Goal: Information Seeking & Learning: Check status

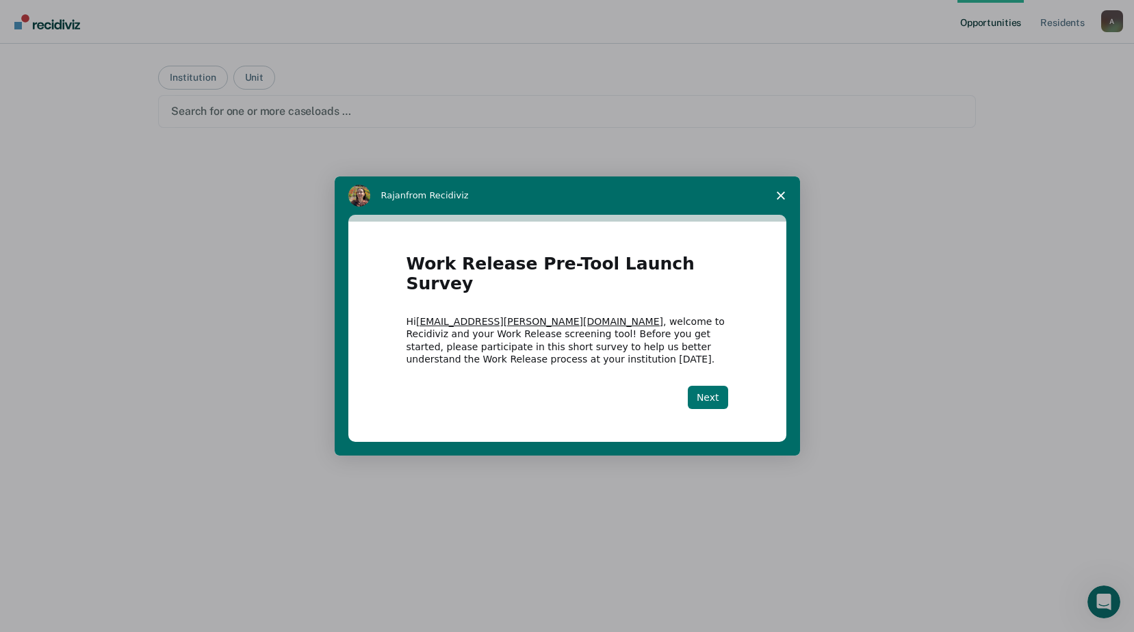
click at [714, 388] on button "Next" at bounding box center [708, 397] width 40 height 23
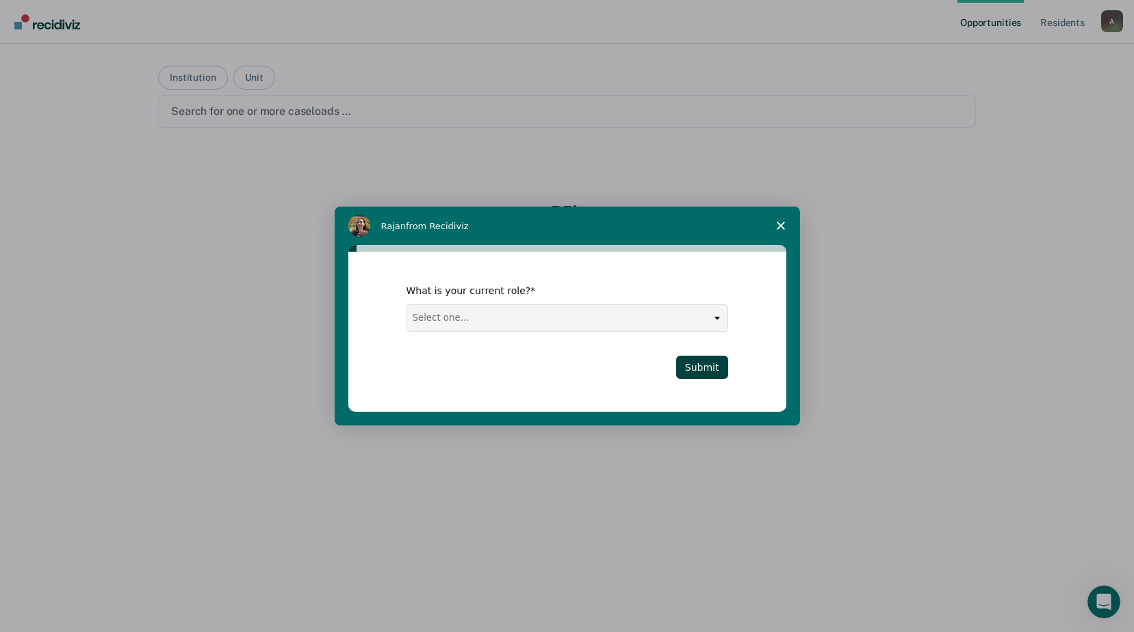
click at [589, 319] on select "Select one... Case Manager FUM Assistant [PERSON_NAME] [PERSON_NAME]" at bounding box center [567, 318] width 320 height 26
select select "Case Manager"
click at [407, 305] on select "Select one... Case Manager FUM Assistant [PERSON_NAME] [PERSON_NAME]" at bounding box center [567, 318] width 320 height 26
click at [693, 361] on button "Submit" at bounding box center [702, 367] width 52 height 23
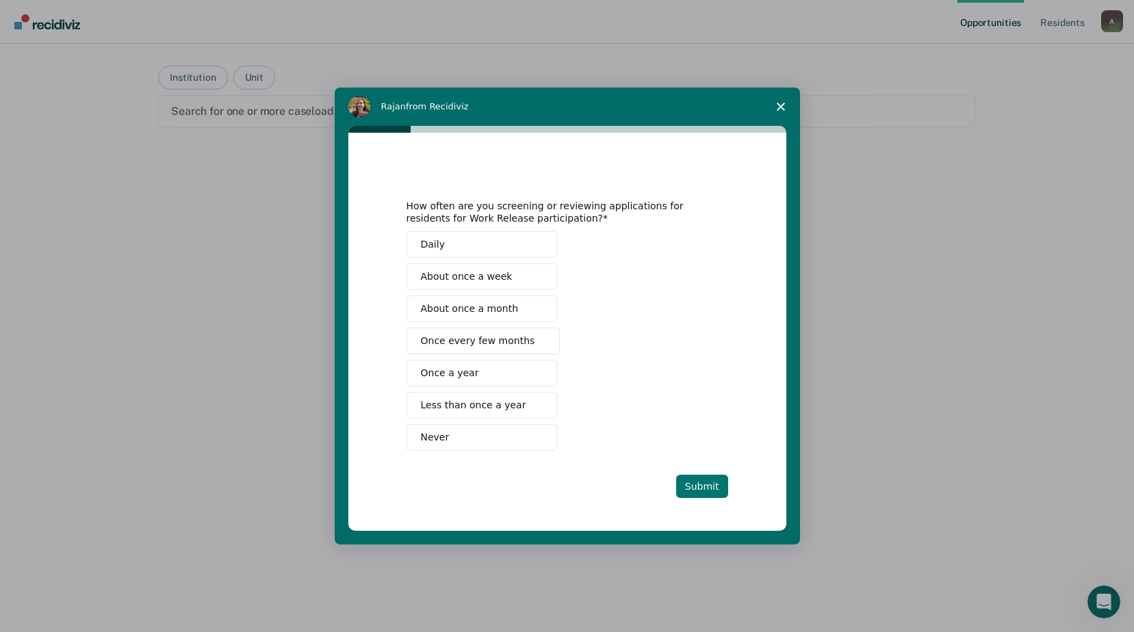
click at [706, 489] on button "Submit" at bounding box center [702, 486] width 52 height 23
click at [526, 318] on button "About once a month" at bounding box center [482, 309] width 151 height 27
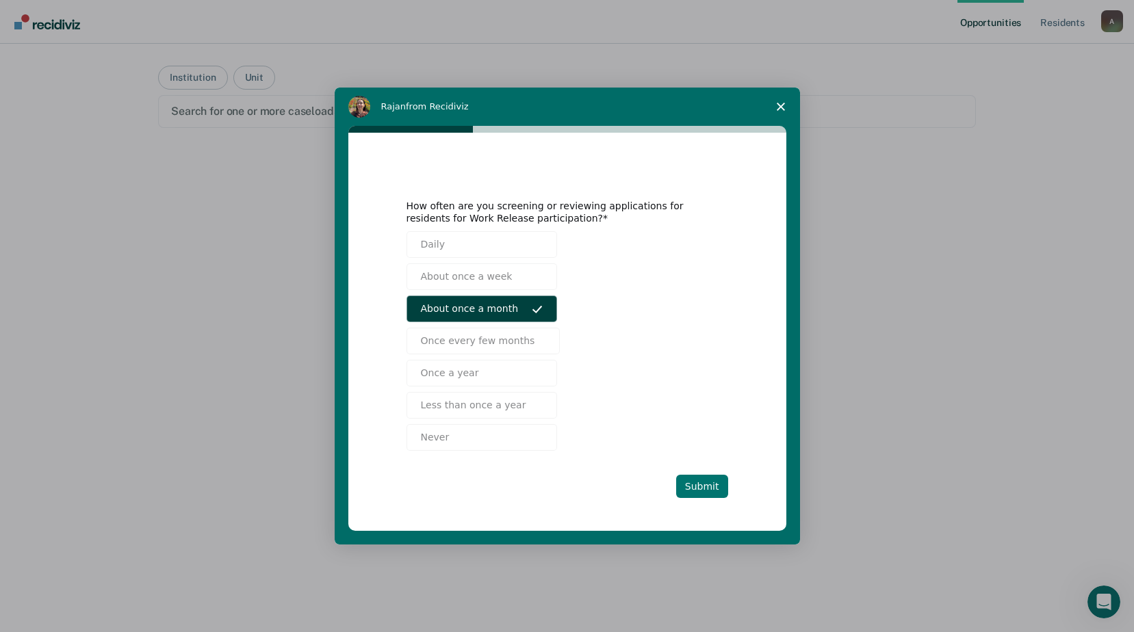
click at [712, 483] on button "Submit" at bounding box center [702, 486] width 52 height 23
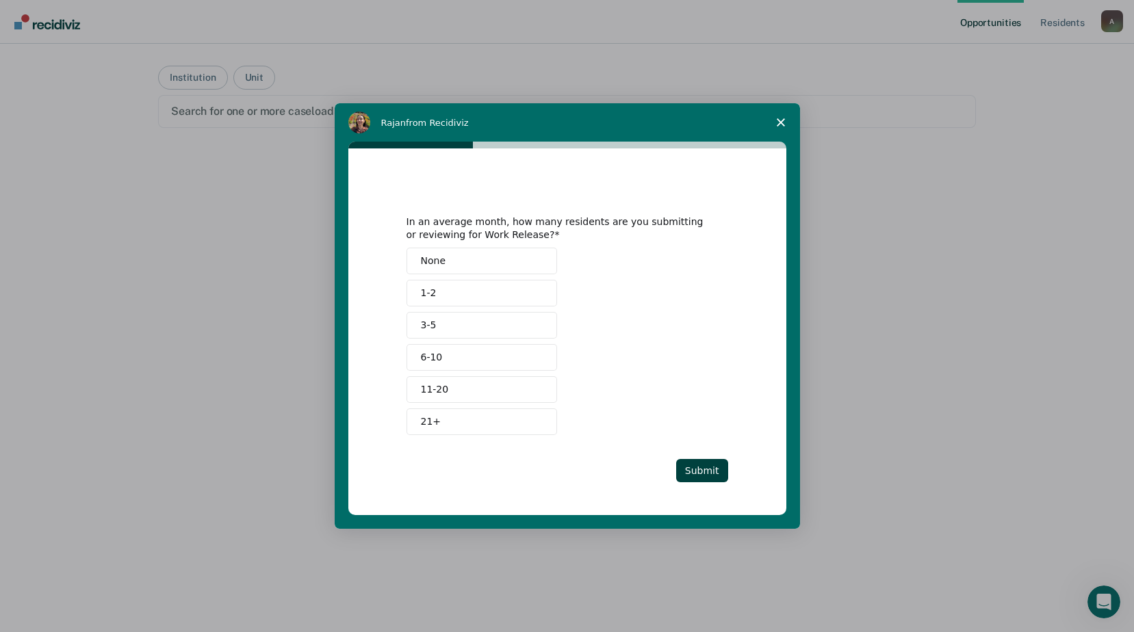
click at [499, 354] on button "6-10" at bounding box center [482, 357] width 151 height 27
click at [695, 467] on button "Submit" at bounding box center [702, 470] width 52 height 23
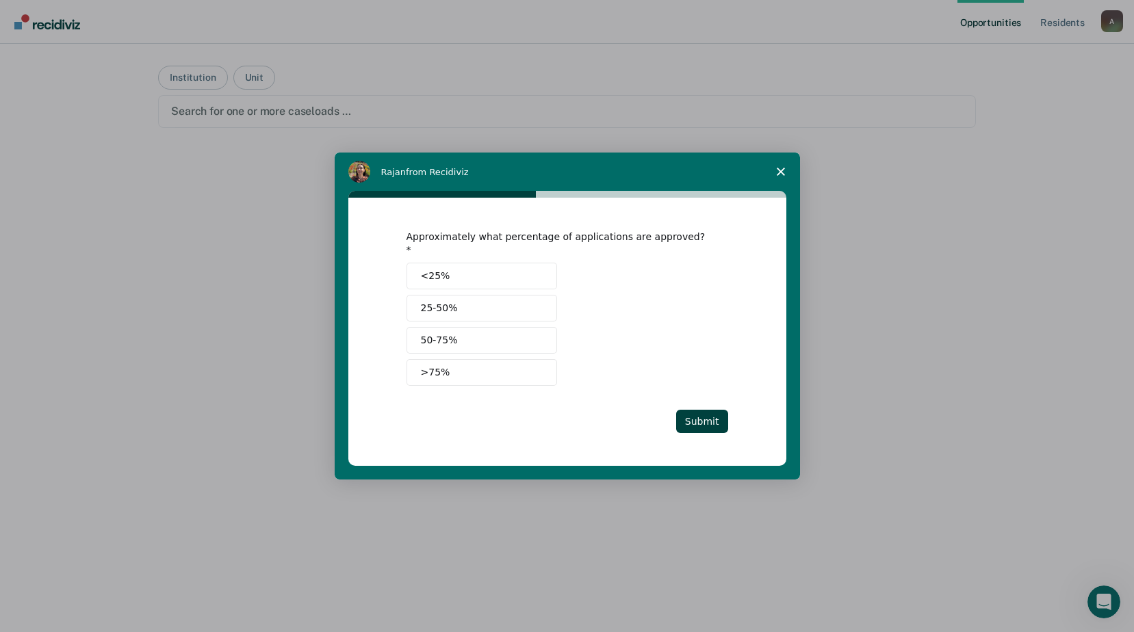
click at [519, 263] on button "<25%" at bounding box center [482, 276] width 151 height 27
click at [697, 411] on button "Submit" at bounding box center [702, 421] width 52 height 23
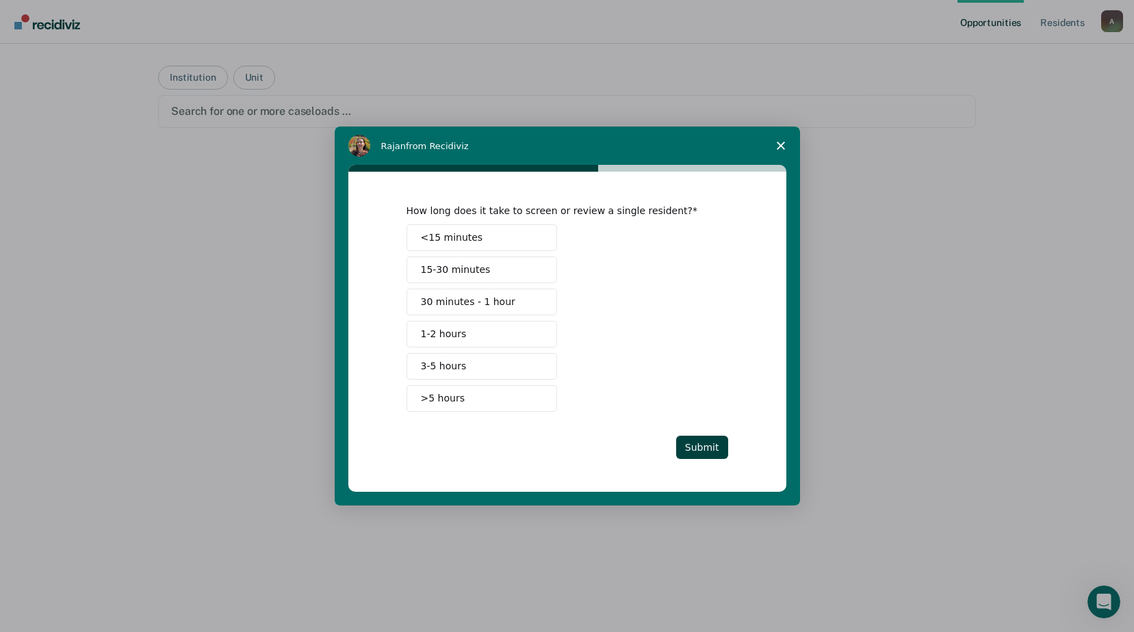
click at [519, 237] on button "<15 minutes" at bounding box center [482, 237] width 151 height 27
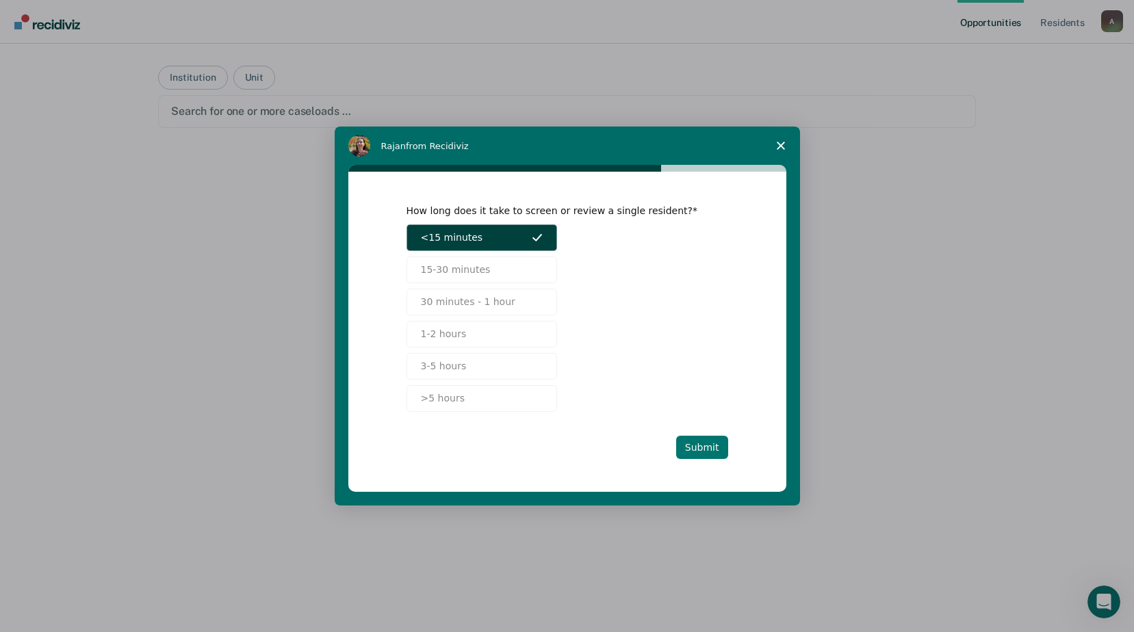
click at [693, 450] on button "Submit" at bounding box center [702, 447] width 52 height 23
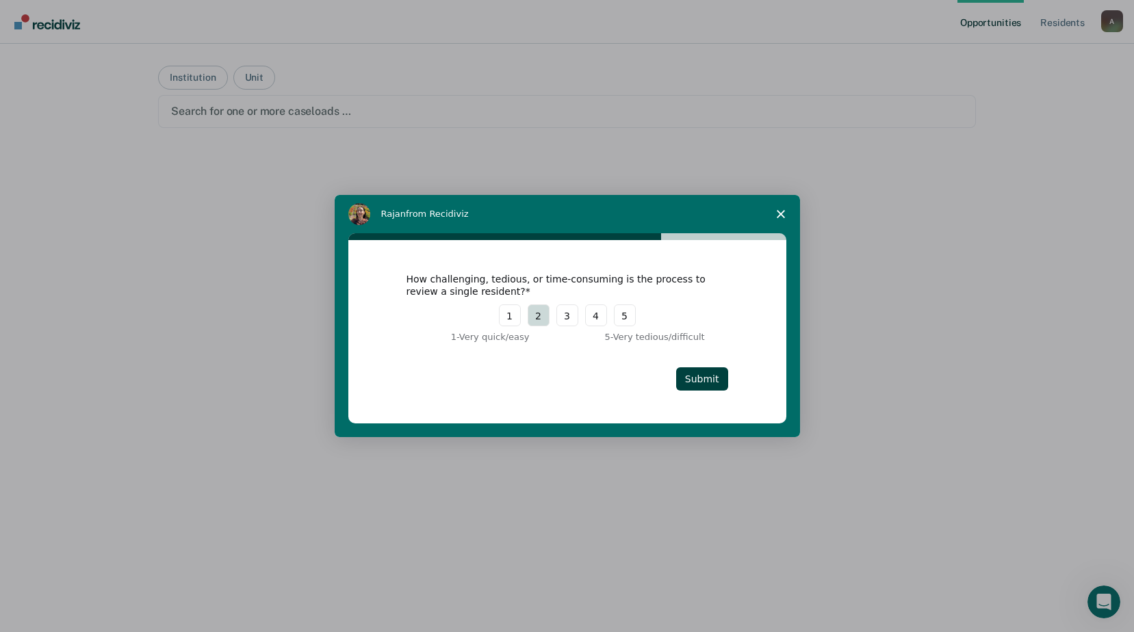
click at [549, 309] on button "2" at bounding box center [539, 316] width 22 height 22
click at [566, 316] on button "3" at bounding box center [567, 316] width 22 height 22
click at [697, 386] on button "Submit" at bounding box center [702, 379] width 52 height 23
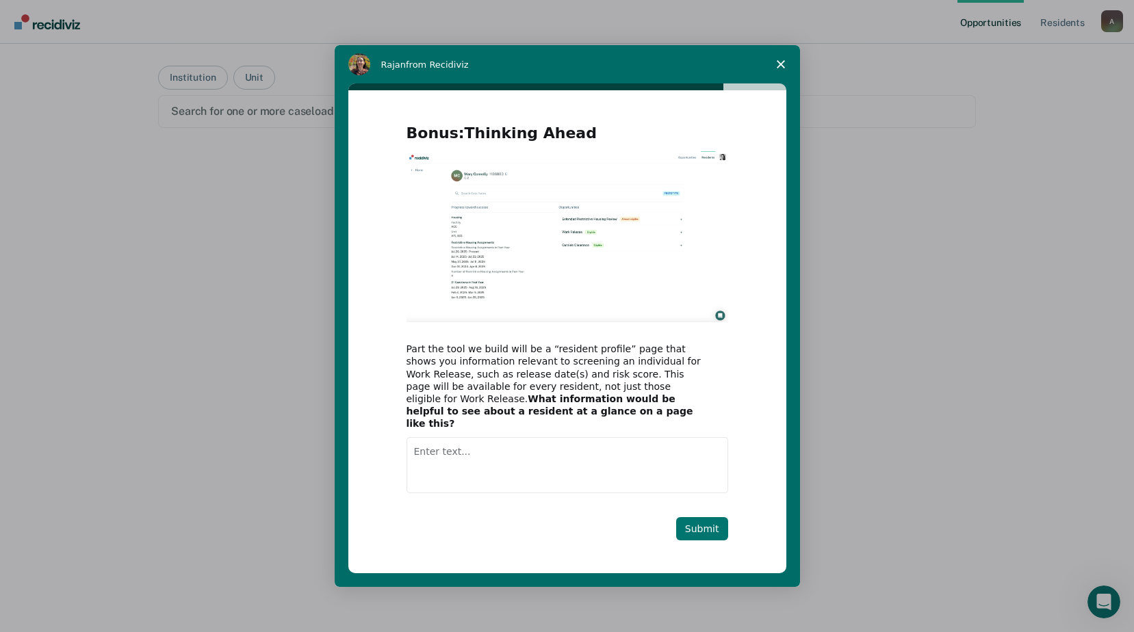
click at [694, 526] on button "Submit" at bounding box center [702, 528] width 52 height 23
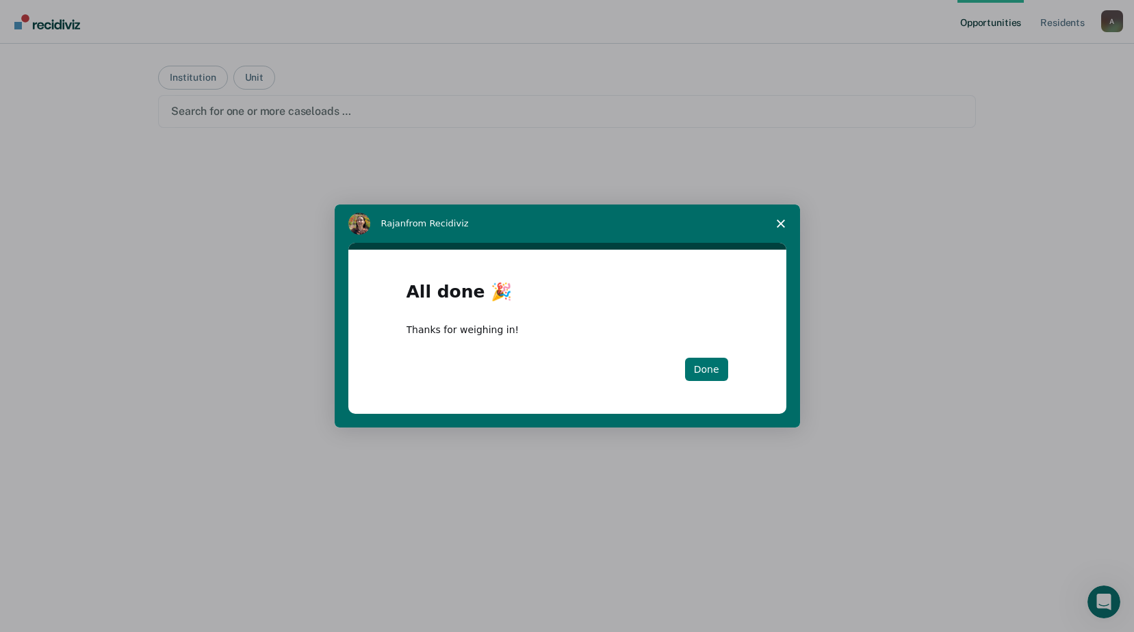
click at [695, 379] on button "Done" at bounding box center [706, 369] width 43 height 23
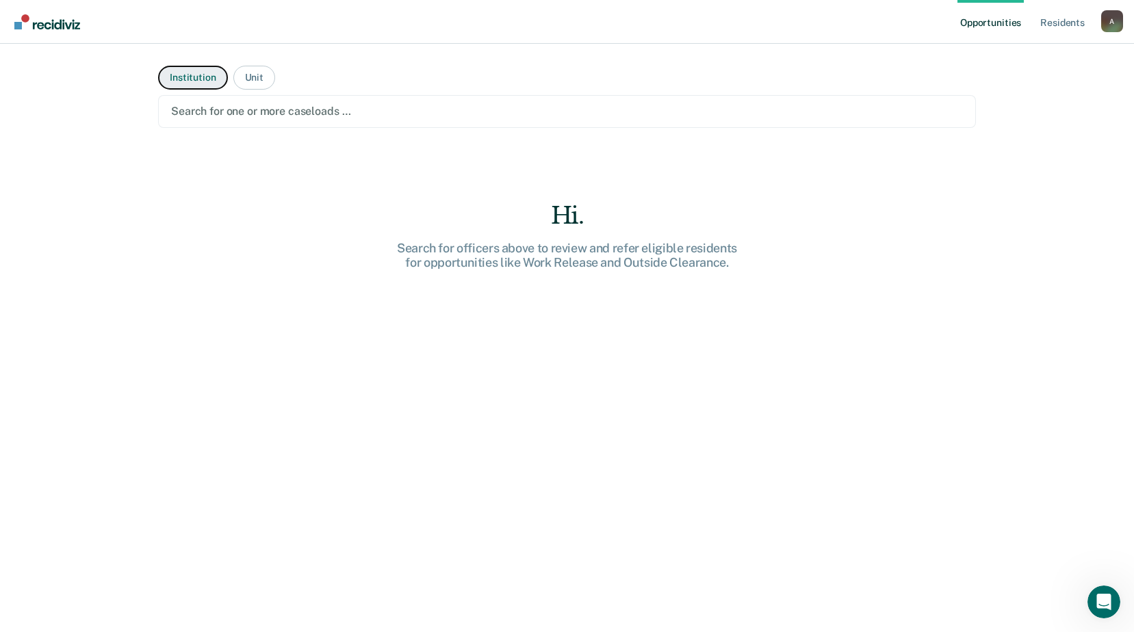
click at [196, 81] on button "Institution" at bounding box center [192, 78] width 69 height 24
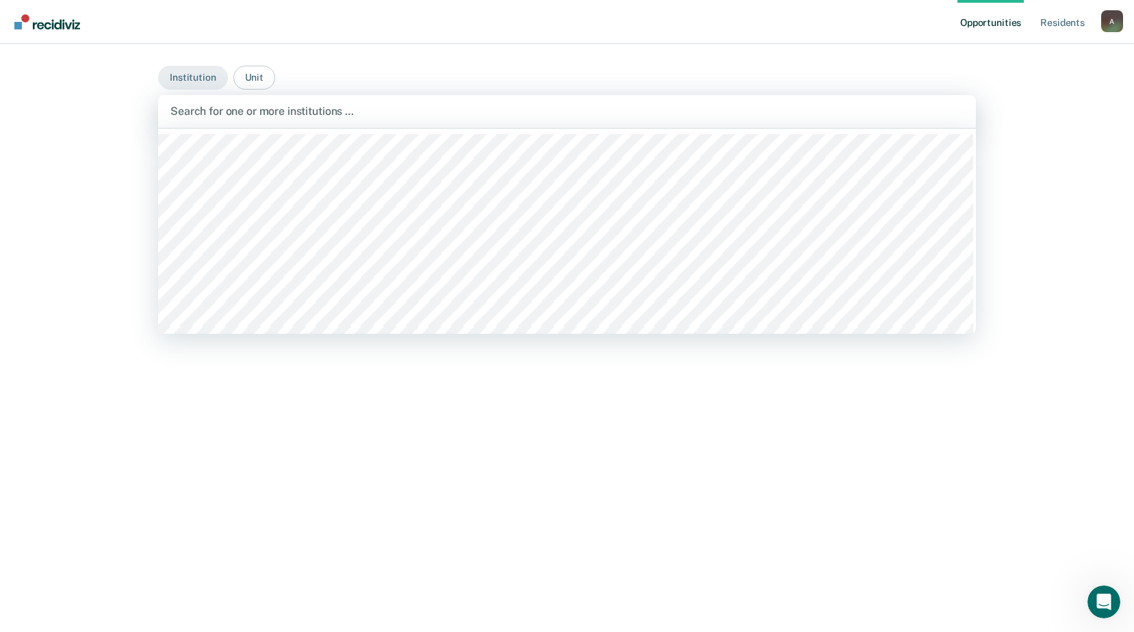
click at [229, 108] on div at bounding box center [566, 111] width 793 height 16
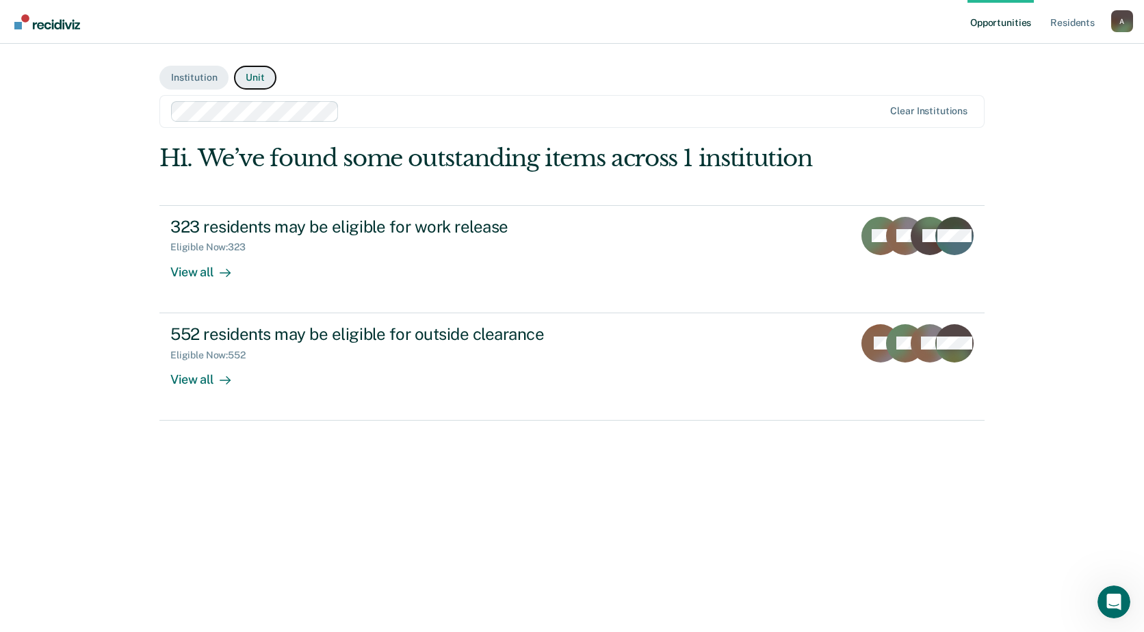
click at [258, 80] on button "Unit" at bounding box center [255, 78] width 42 height 24
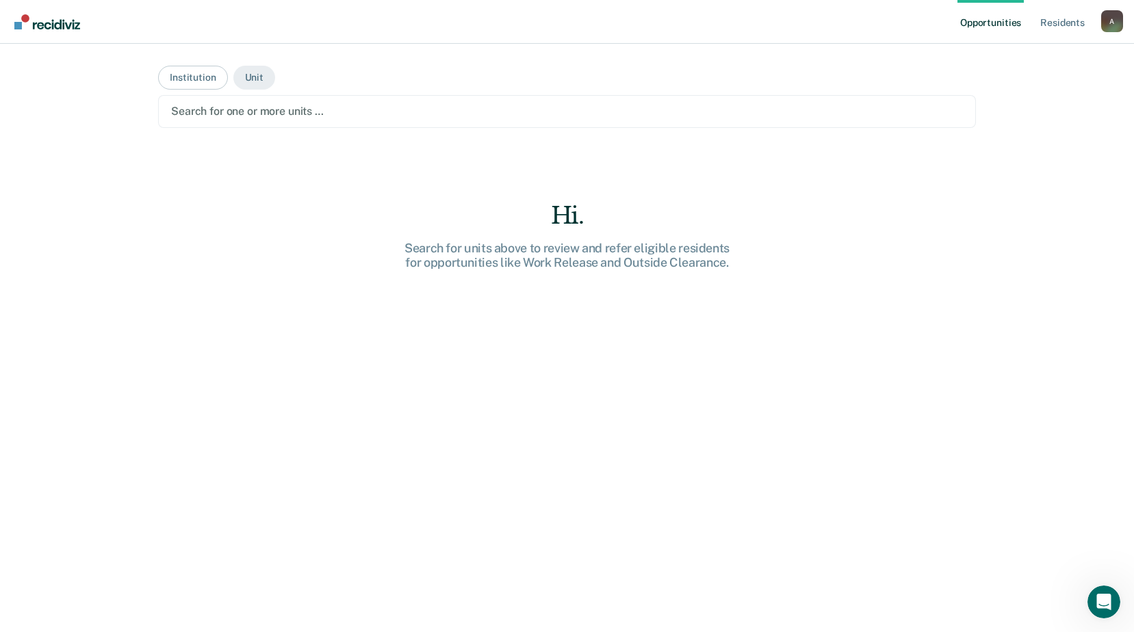
click at [276, 106] on div at bounding box center [567, 111] width 792 height 16
click at [184, 78] on button "Institution" at bounding box center [192, 78] width 69 height 24
click at [249, 79] on button "Unit" at bounding box center [254, 78] width 42 height 24
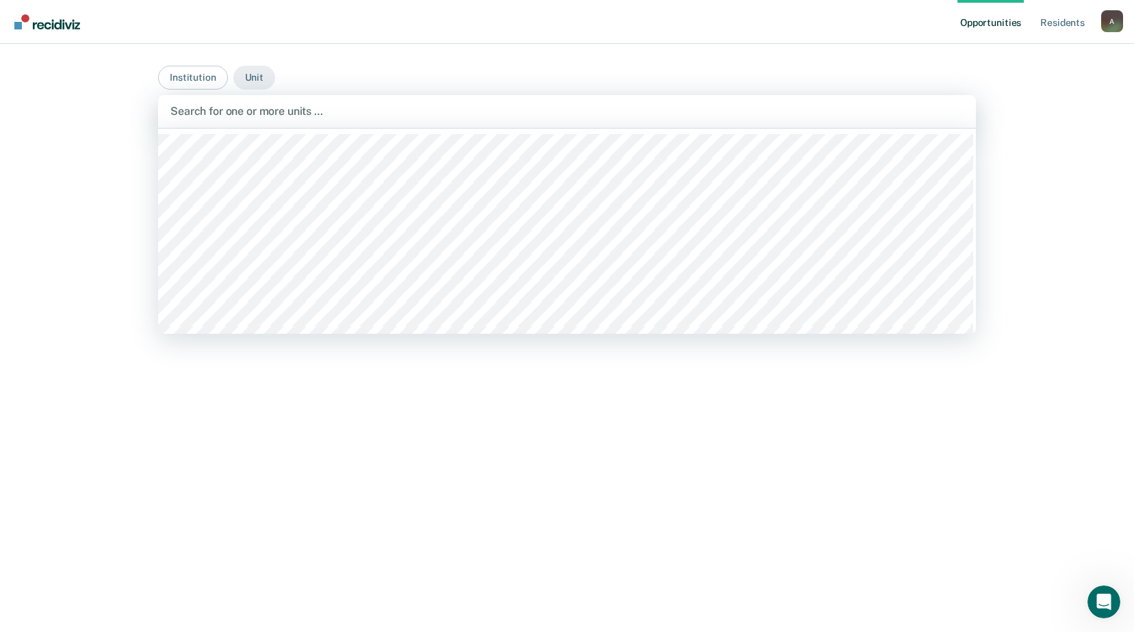
click at [249, 101] on div "Search for one or more units …" at bounding box center [567, 111] width 818 height 33
type input "ccc"
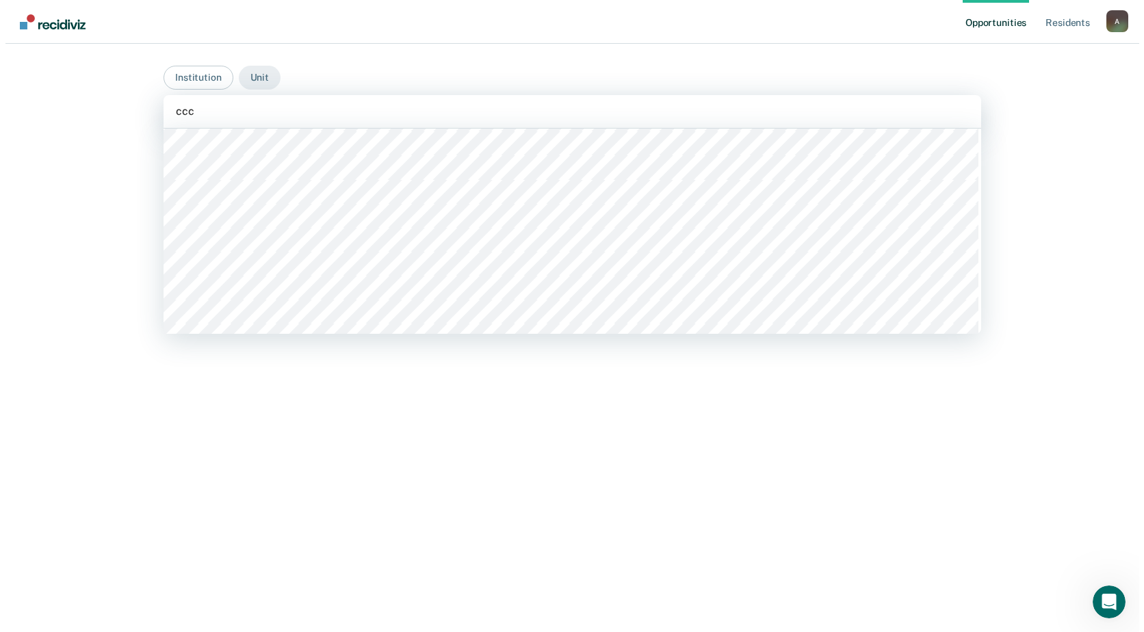
scroll to position [548, 0]
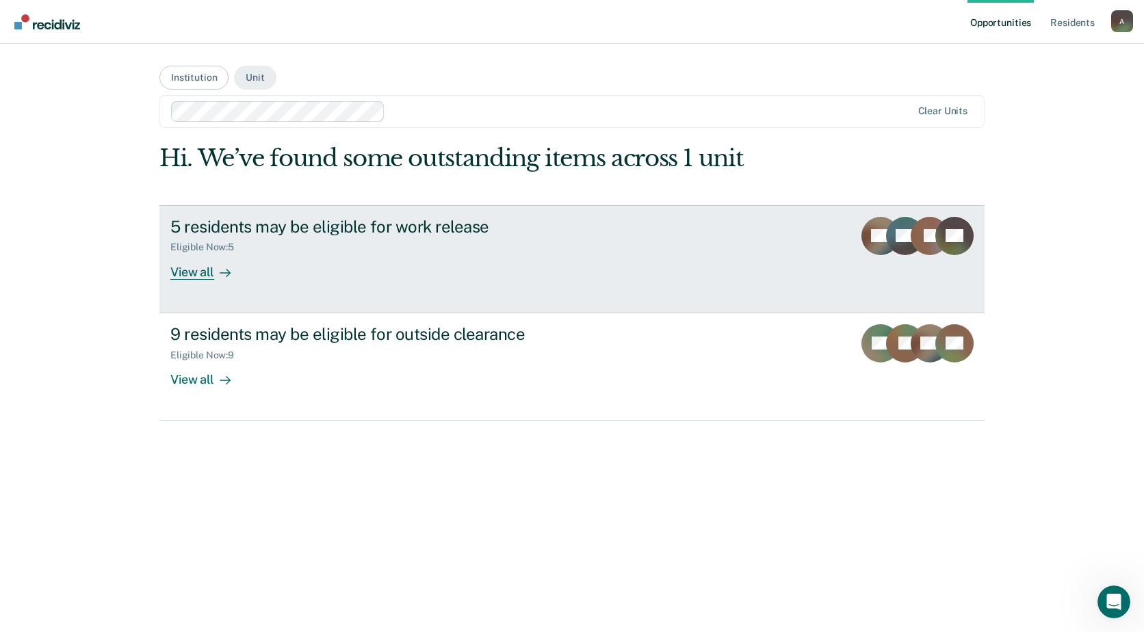
click at [190, 277] on div "View all" at bounding box center [208, 266] width 77 height 27
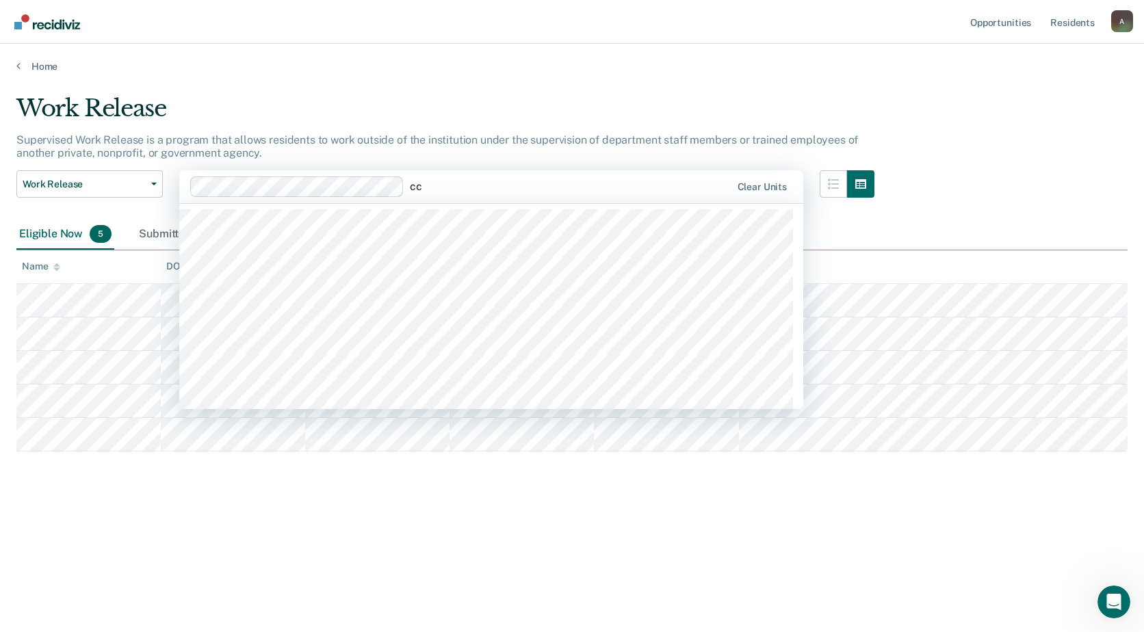
type input "ccc"
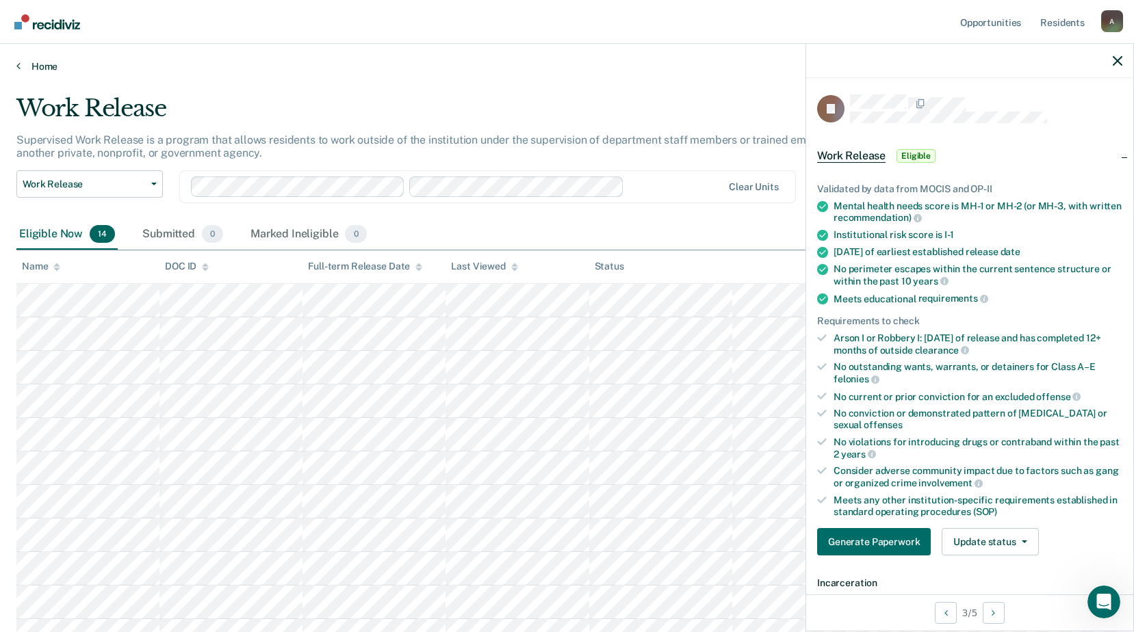
click at [21, 64] on link "Home" at bounding box center [566, 66] width 1101 height 12
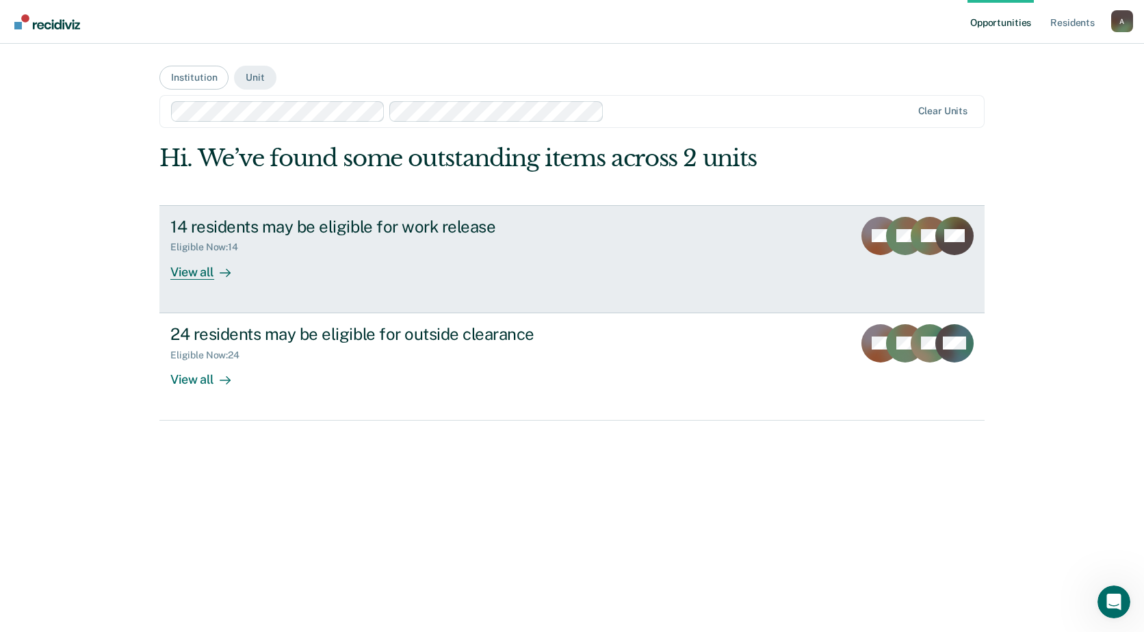
click at [188, 277] on div "View all" at bounding box center [208, 266] width 77 height 27
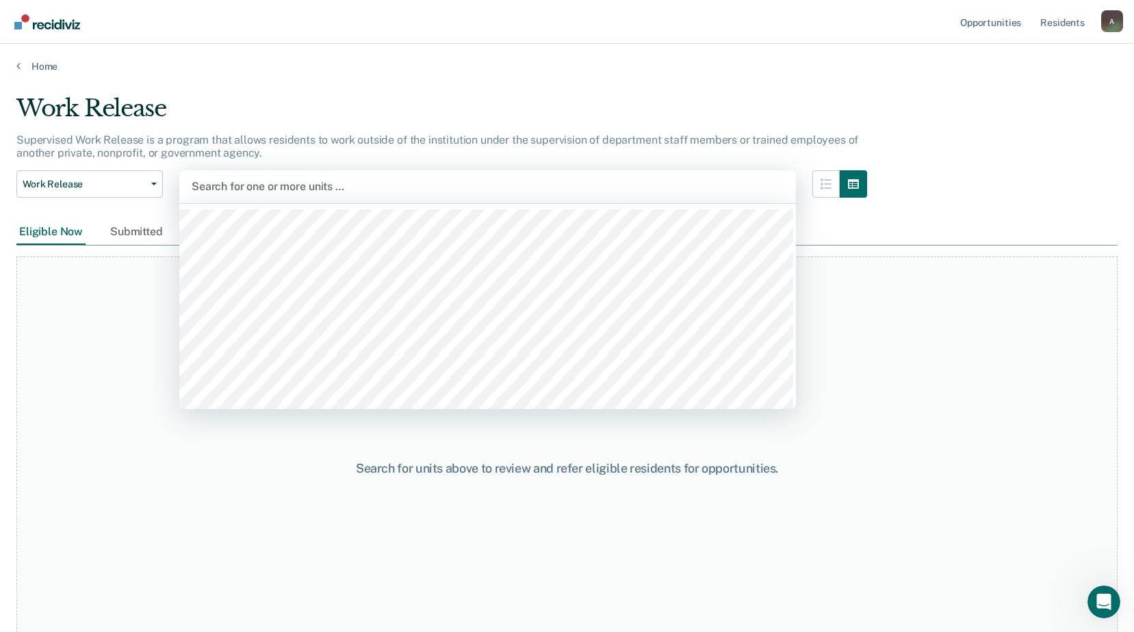
click at [380, 185] on div at bounding box center [488, 187] width 592 height 16
